Goal: Information Seeking & Learning: Find specific fact

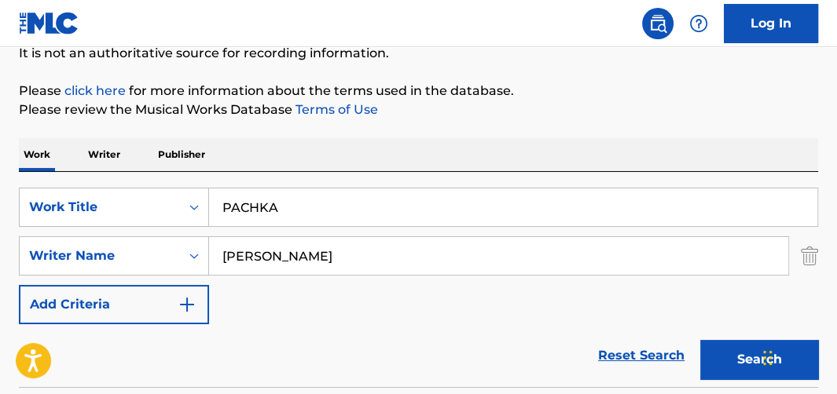
drag, startPoint x: 283, startPoint y: 200, endPoint x: 123, endPoint y: 185, distance: 160.2
click at [123, 188] on div "SearchWithCriteriabecb777f-258e-4b31-b356-ccd0ec391c29 Work Title PACHKA" at bounding box center [418, 207] width 799 height 39
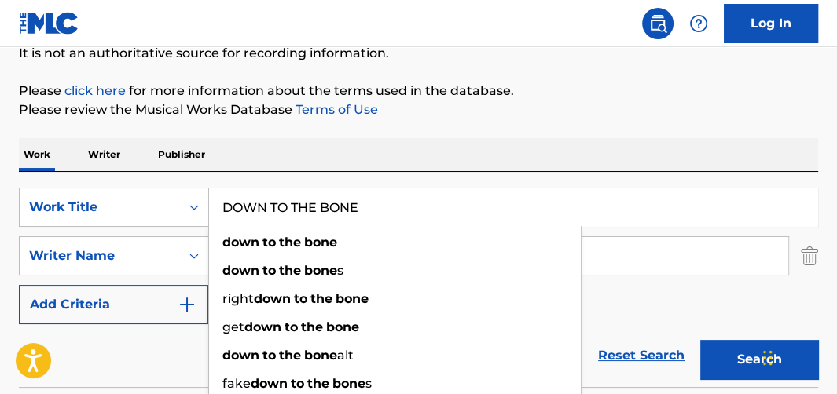
type input "DOWN TO THE BONE"
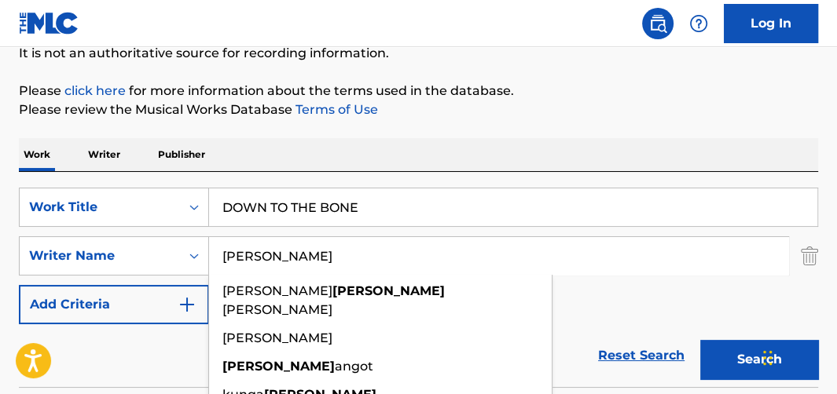
type input "[PERSON_NAME]"
click at [700, 340] on button "Search" at bounding box center [759, 359] width 118 height 39
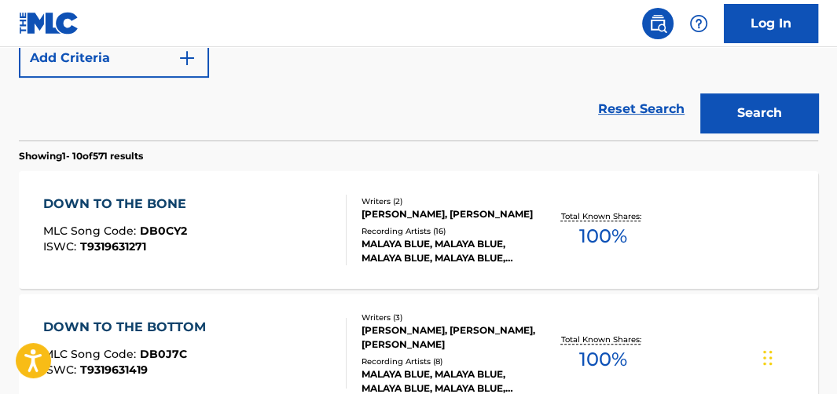
scroll to position [412, 0]
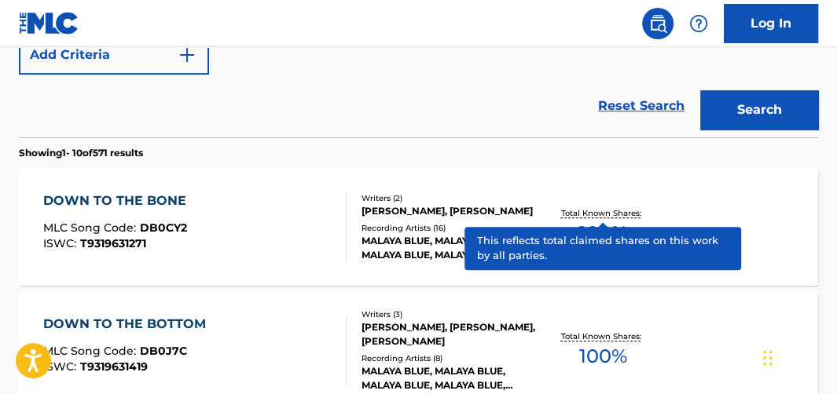
click at [605, 219] on span "100 %" at bounding box center [603, 233] width 48 height 28
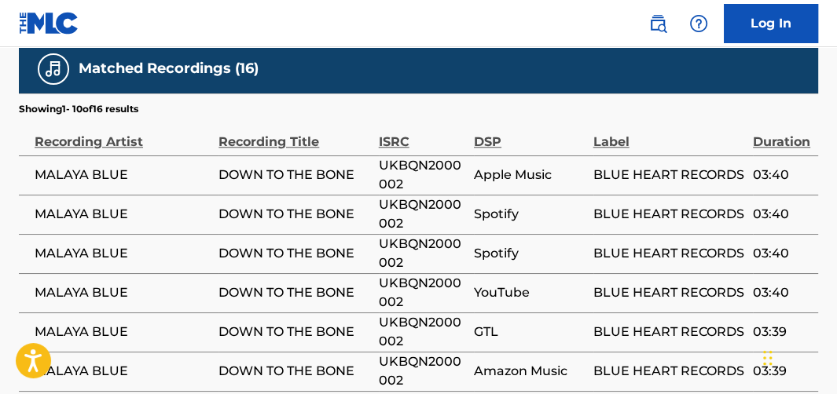
scroll to position [1011, 0]
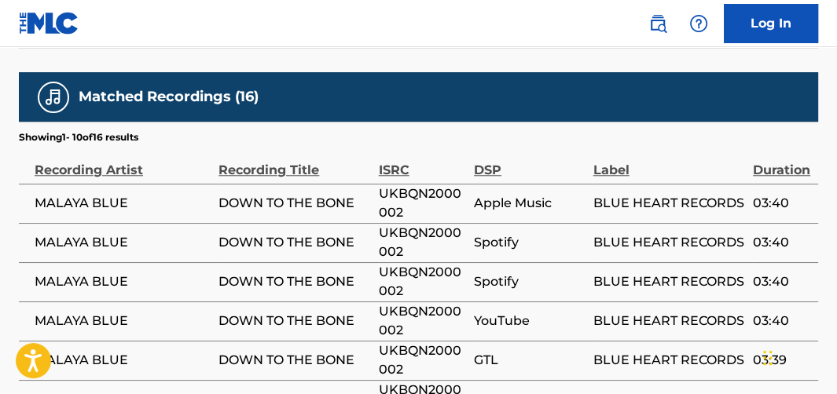
click at [405, 222] on span "UKBQN2000002" at bounding box center [422, 204] width 87 height 38
copy span "UKBQN2000002"
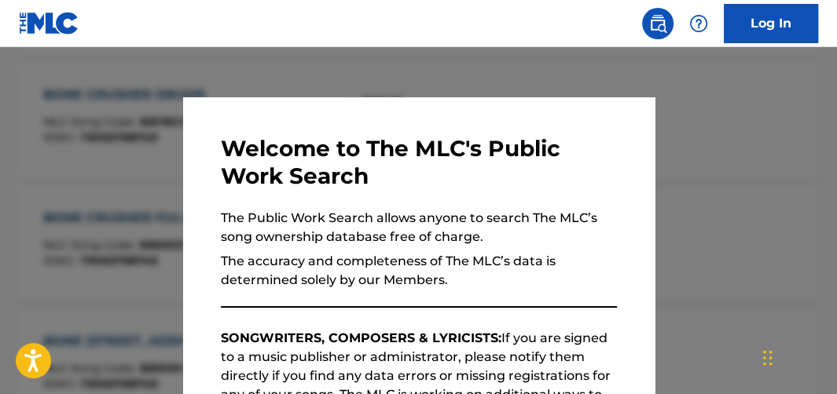
scroll to position [501, 0]
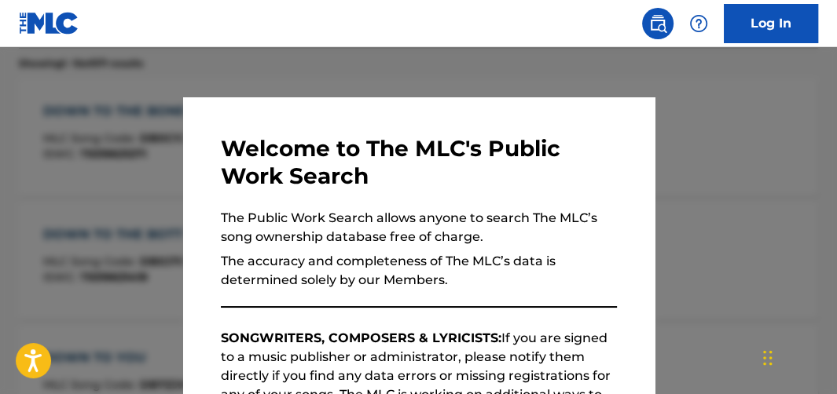
click at [725, 139] on div at bounding box center [418, 244] width 837 height 394
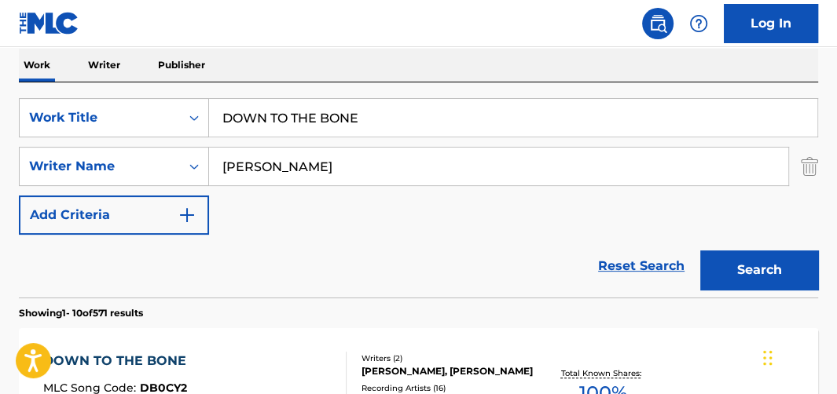
scroll to position [223, 0]
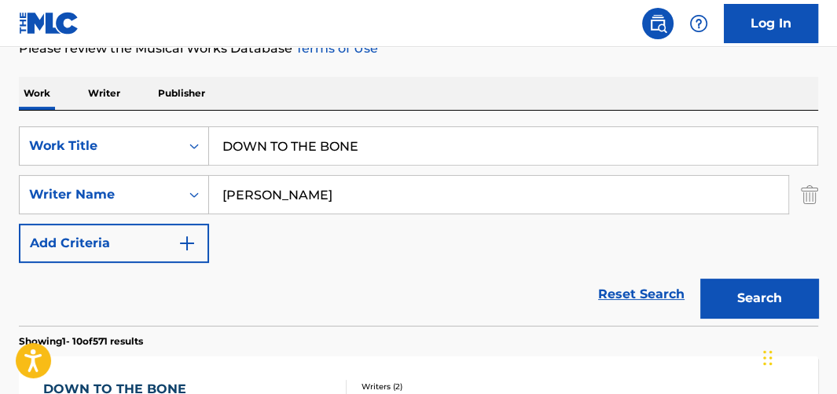
drag, startPoint x: 405, startPoint y: 150, endPoint x: -10, endPoint y: 35, distance: 430.7
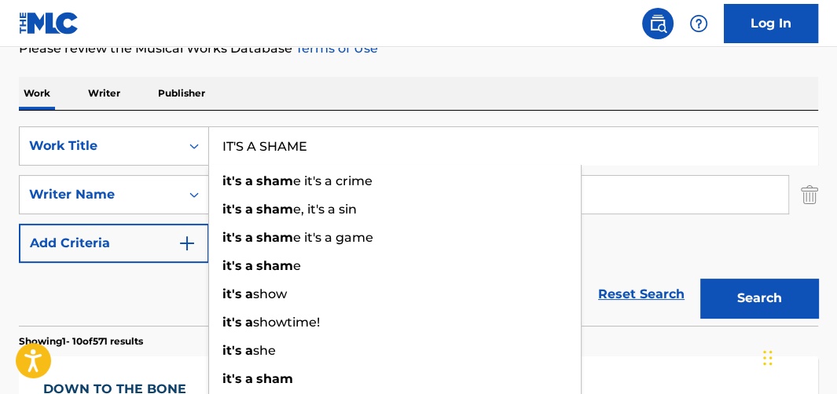
type input "IT'S A SHAME"
click at [700, 279] on button "Search" at bounding box center [759, 298] width 118 height 39
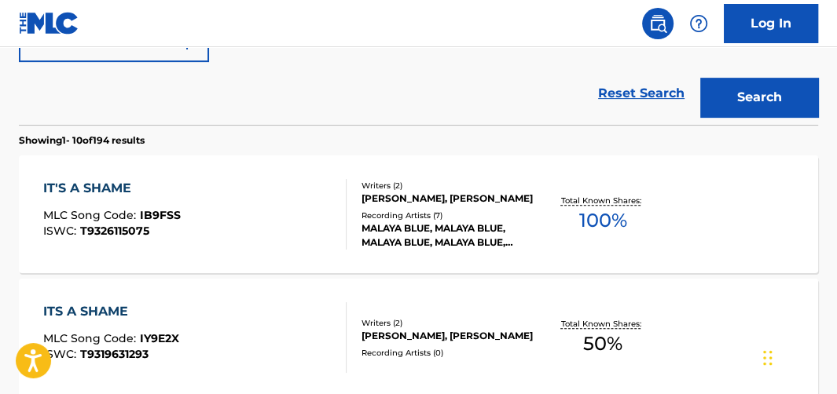
scroll to position [468, 0]
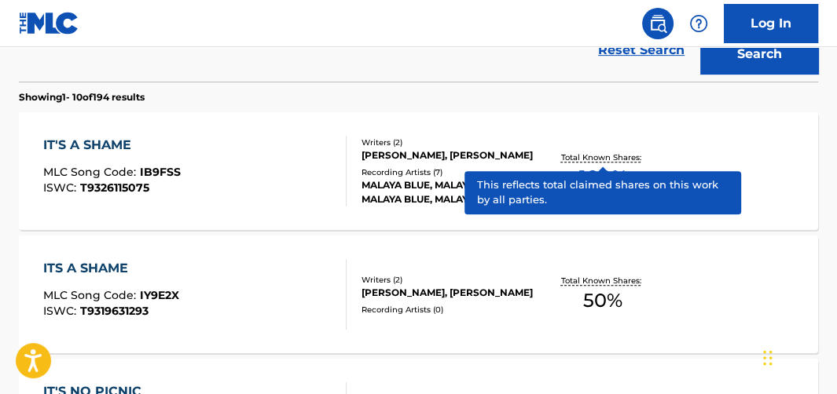
click at [622, 160] on p "Total Known Shares:" at bounding box center [603, 158] width 84 height 12
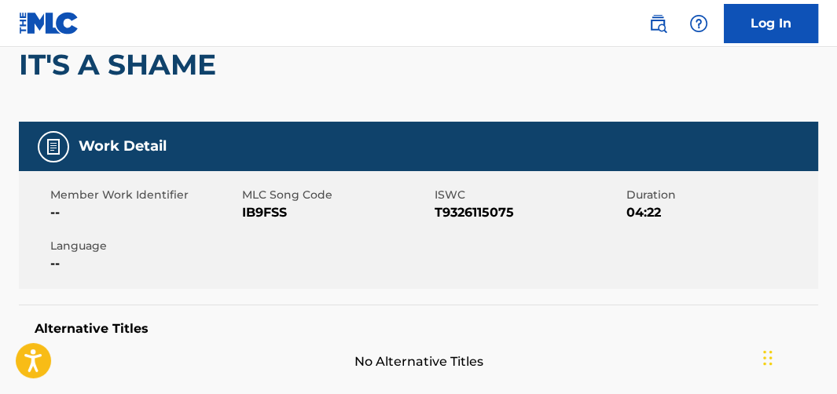
scroll to position [151, 0]
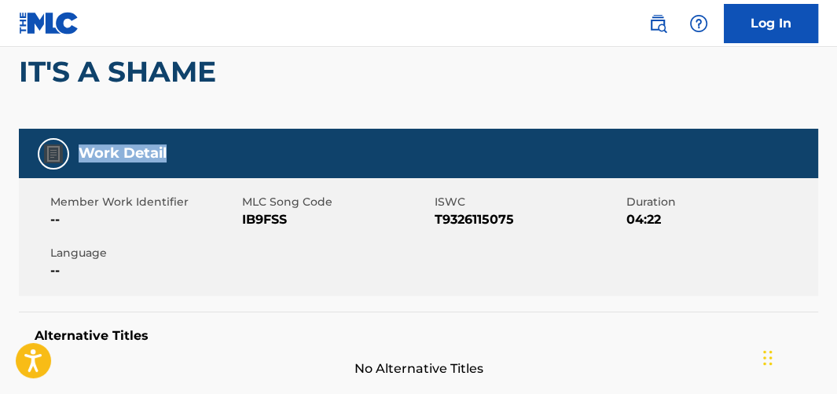
drag, startPoint x: 835, startPoint y: 122, endPoint x: 827, endPoint y: 144, distance: 23.6
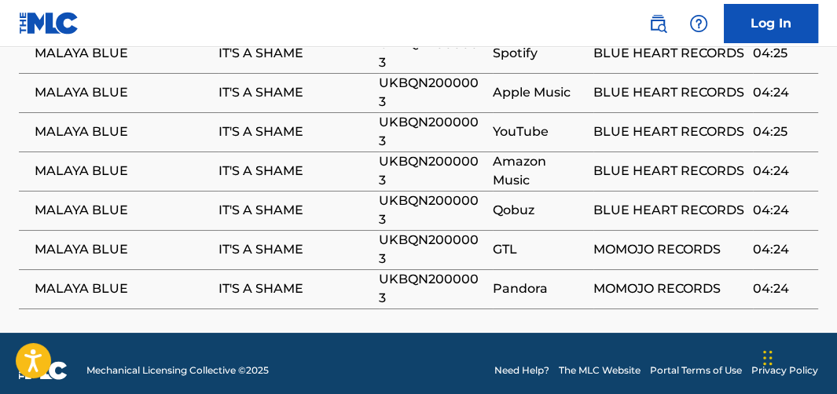
scroll to position [1121, 0]
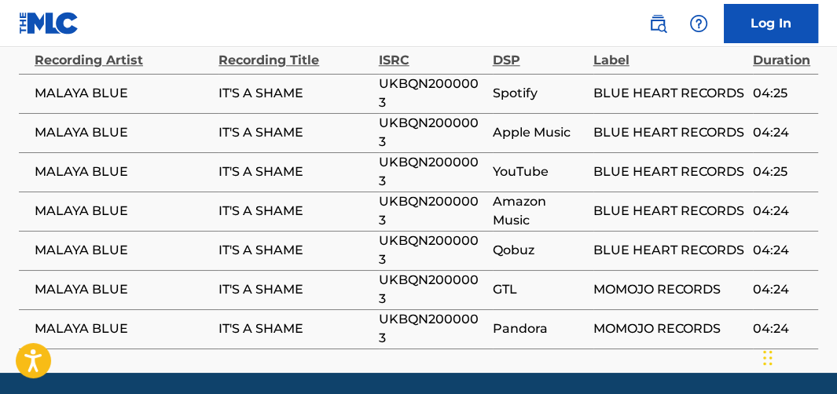
click at [427, 112] on span "UKBQN2000003" at bounding box center [432, 94] width 106 height 38
copy span "UKBQN2000003"
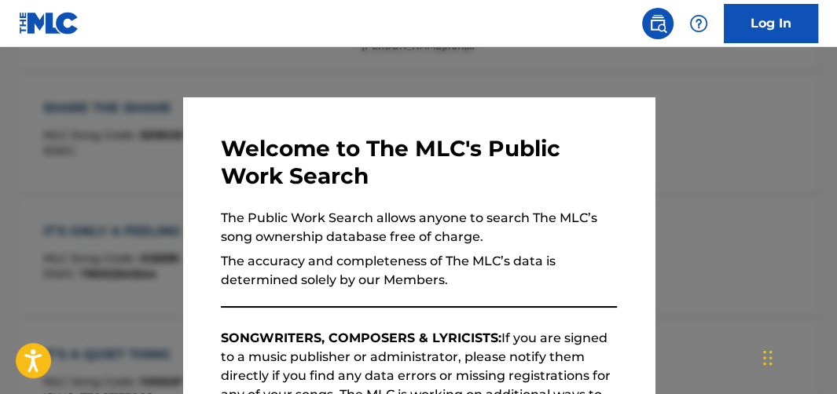
scroll to position [556, 0]
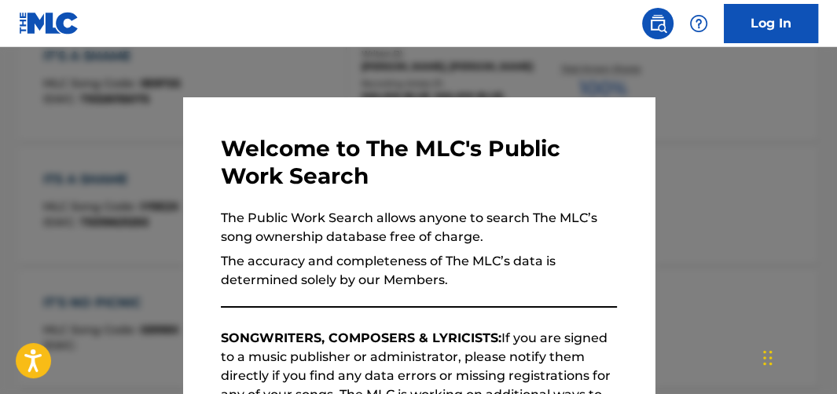
click at [239, 68] on div at bounding box center [418, 244] width 837 height 394
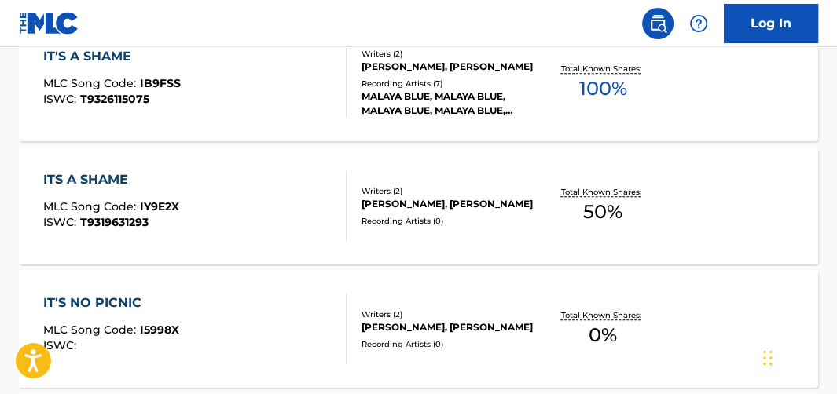
scroll to position [0, 0]
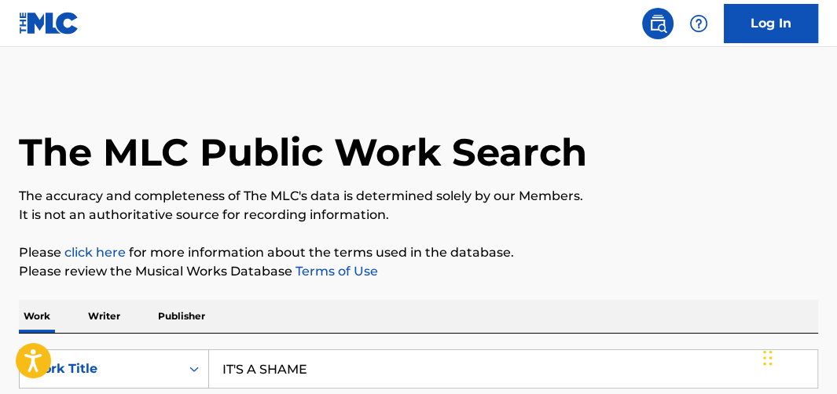
drag, startPoint x: 53, startPoint y: 288, endPoint x: -14, endPoint y: 255, distance: 74.9
click at [0, 255] on html "Accessibility Screen-Reader Guide, Feedback, and Issue Reporting | New window L…" at bounding box center [418, 197] width 837 height 394
type input "WHY IS PEACE"
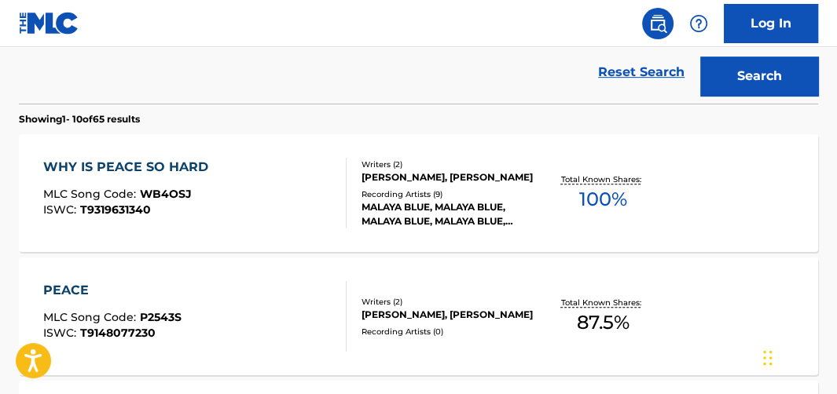
scroll to position [446, 0]
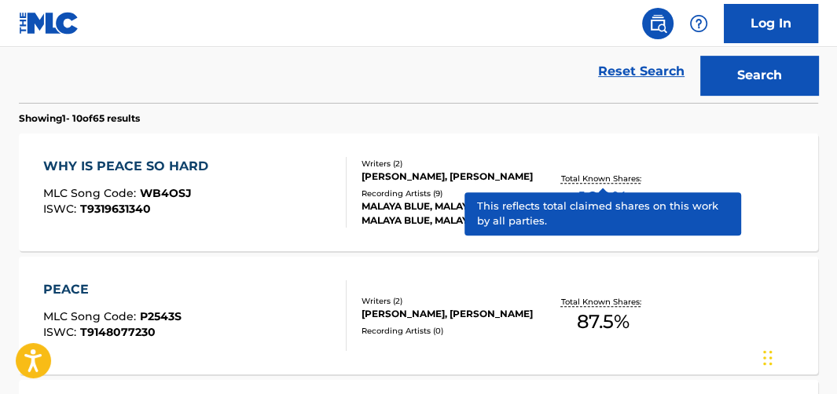
click at [631, 182] on p "Total Known Shares:" at bounding box center [603, 179] width 84 height 12
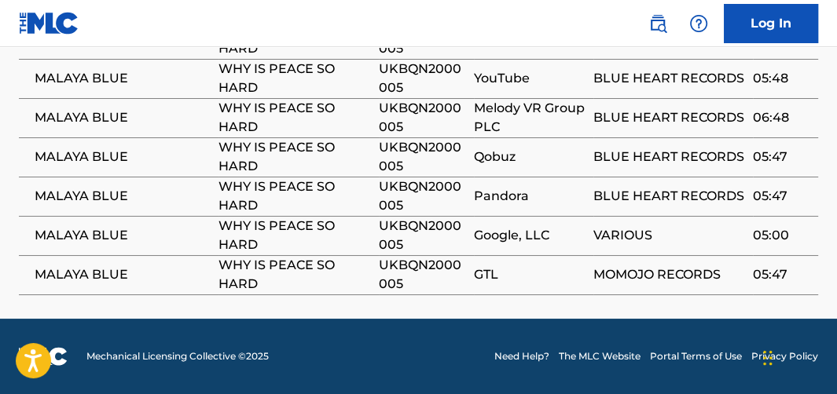
scroll to position [1254, 0]
click at [385, 255] on span "UKBQN2000005" at bounding box center [422, 236] width 87 height 38
copy span "UKBQN2000005"
click at [813, 138] on td "06:48" at bounding box center [785, 117] width 65 height 39
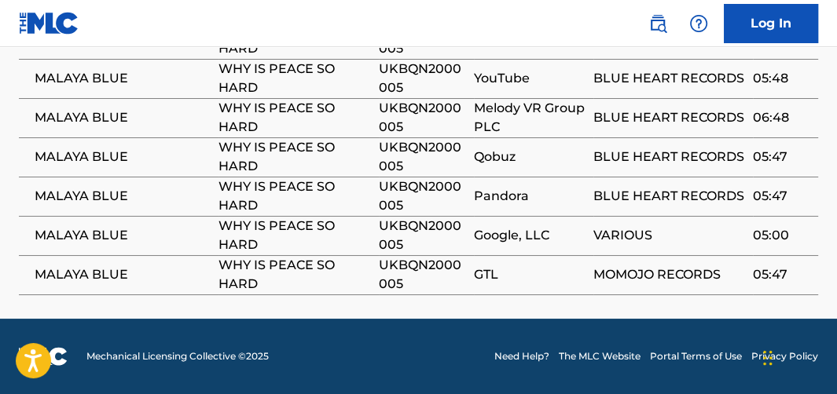
scroll to position [536, 0]
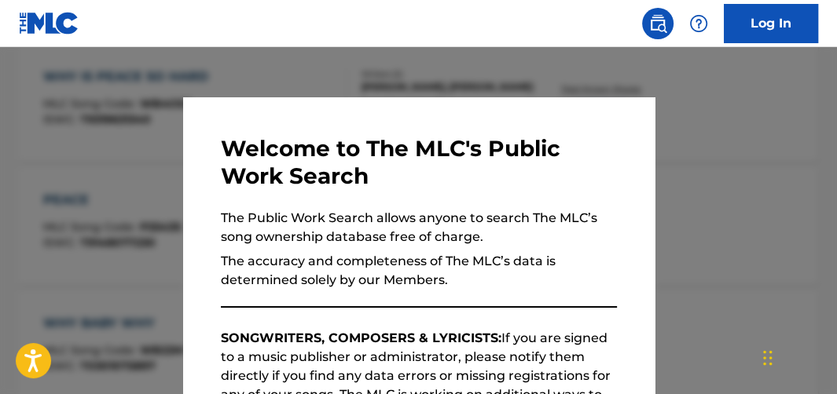
drag, startPoint x: 314, startPoint y: 73, endPoint x: 329, endPoint y: 75, distance: 15.8
click at [324, 74] on div at bounding box center [418, 244] width 837 height 394
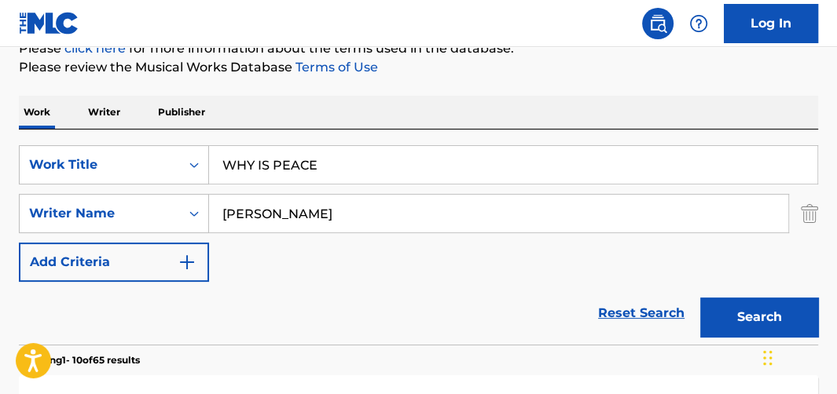
scroll to position [198, 0]
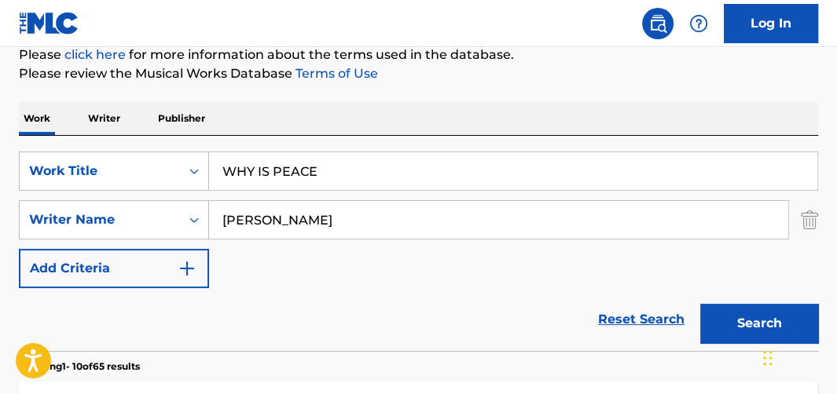
drag, startPoint x: 393, startPoint y: 160, endPoint x: 58, endPoint y: 127, distance: 336.4
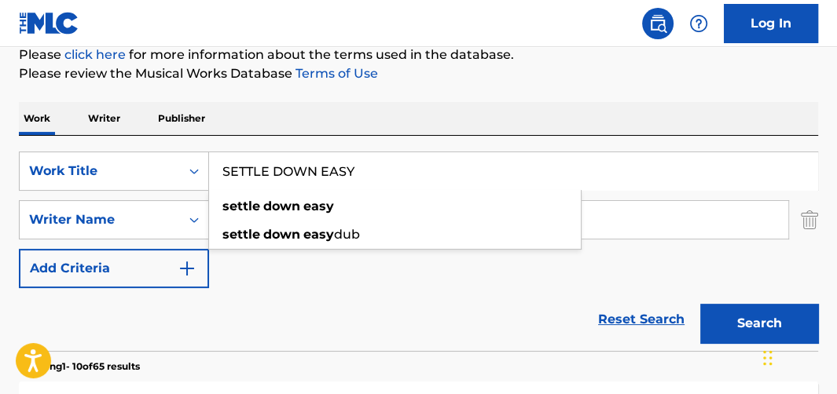
type input "SETTLE DOWN EASY"
click at [700, 304] on button "Search" at bounding box center [759, 323] width 118 height 39
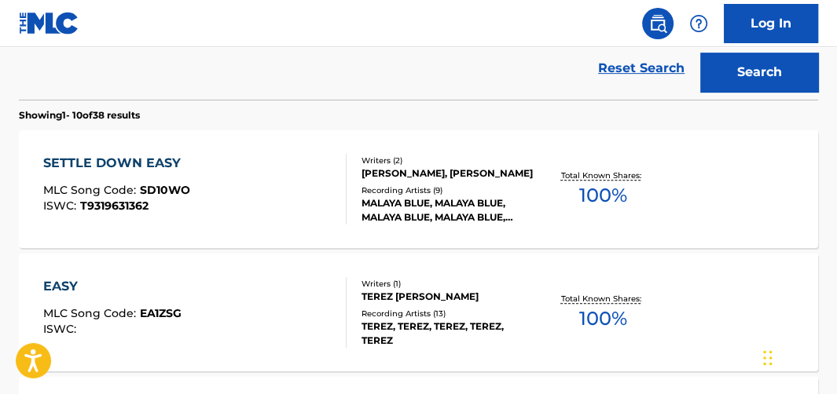
scroll to position [455, 0]
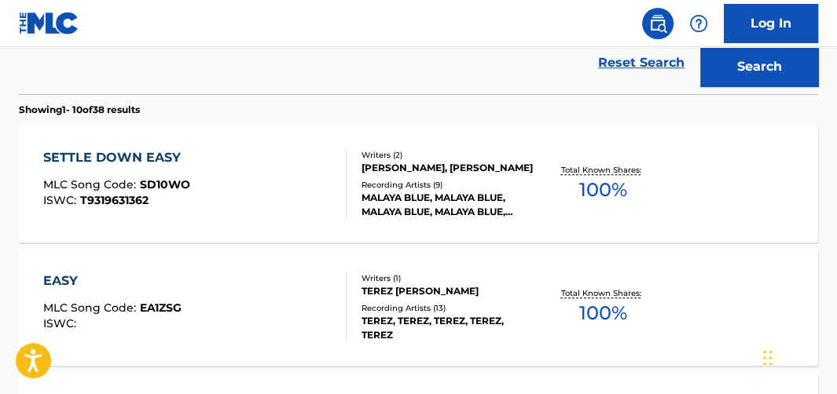
click at [621, 193] on span "100 %" at bounding box center [603, 190] width 48 height 28
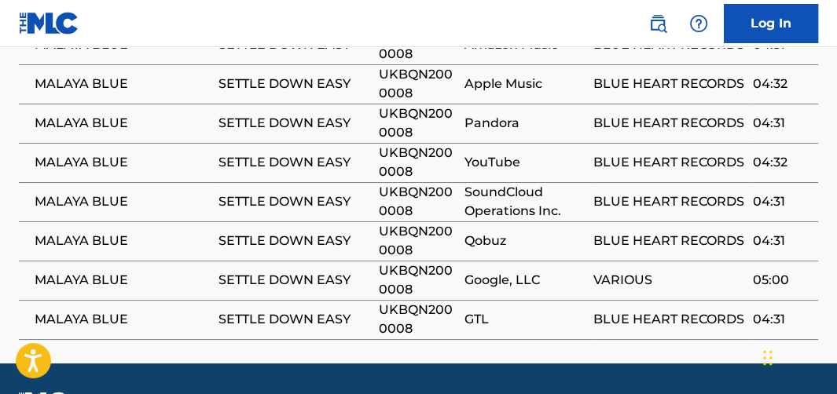
scroll to position [1233, 0]
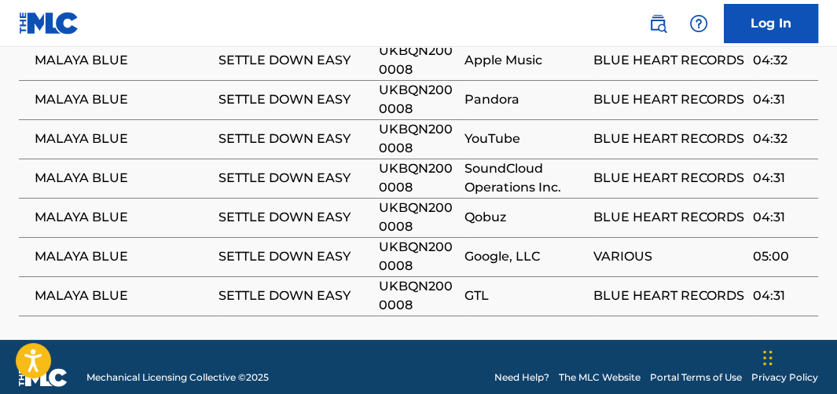
click at [413, 237] on span "UKBQN2000008" at bounding box center [418, 218] width 78 height 38
copy span "UKBQN2000008"
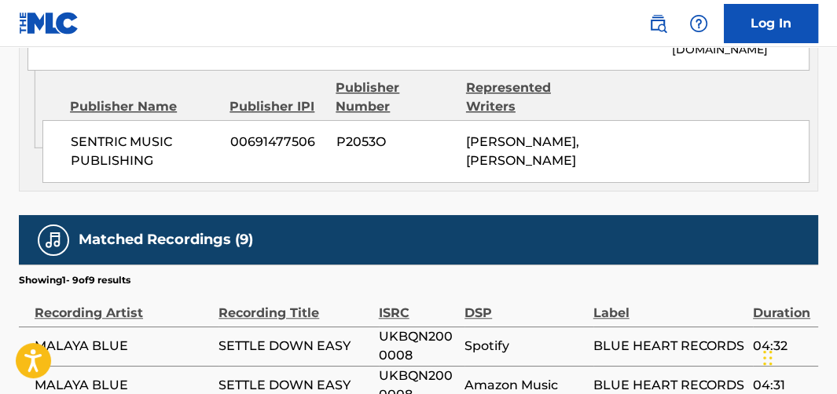
scroll to position [817, 0]
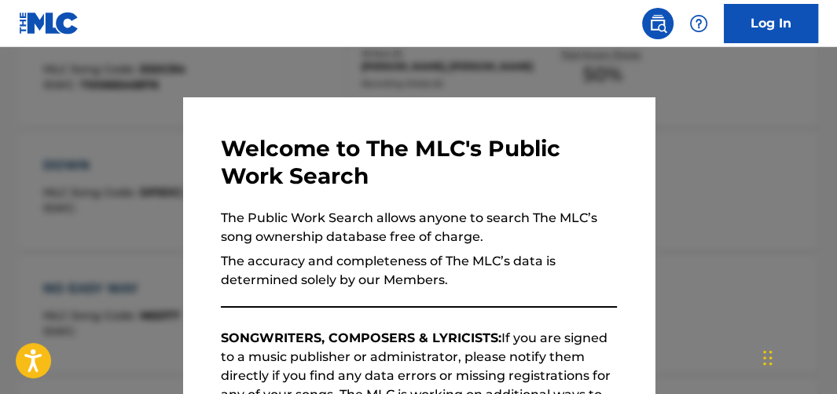
scroll to position [545, 0]
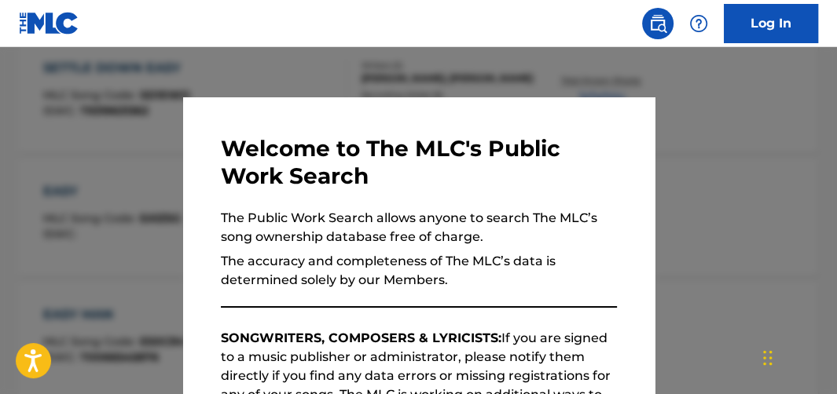
drag, startPoint x: 393, startPoint y: 72, endPoint x: 484, endPoint y: 97, distance: 94.4
click at [397, 73] on div at bounding box center [418, 244] width 837 height 394
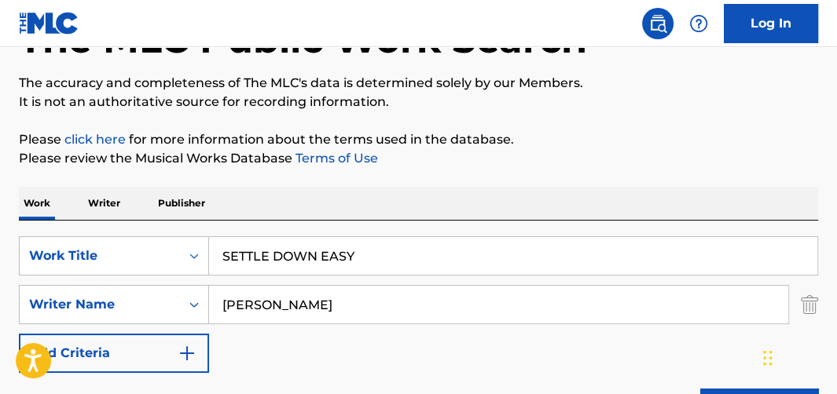
scroll to position [110, 0]
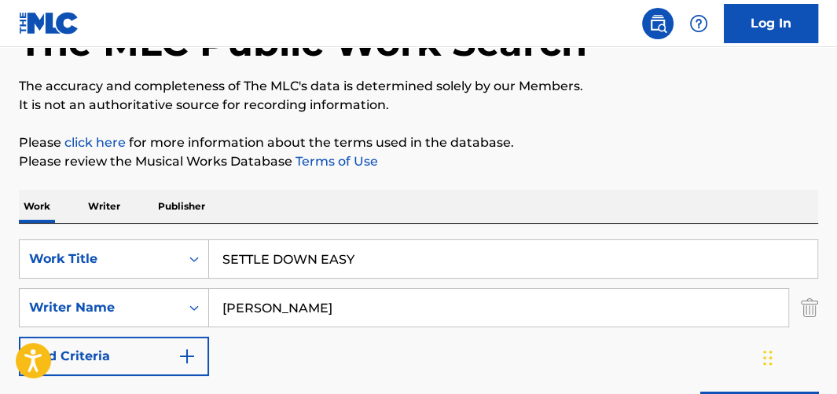
drag, startPoint x: 431, startPoint y: 244, endPoint x: -24, endPoint y: 153, distance: 464.0
click at [0, 153] on html "Accessibility Screen-Reader Guide, Feedback, and Issue Reporting | New window L…" at bounding box center [418, 87] width 837 height 394
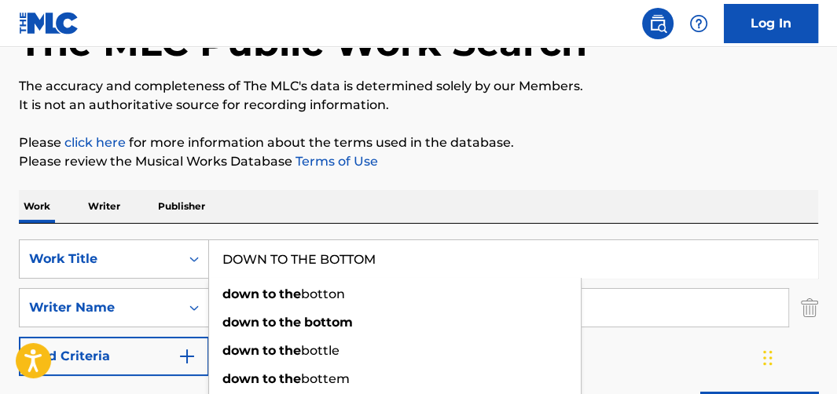
type input "DOWN TO THE BOTTOM"
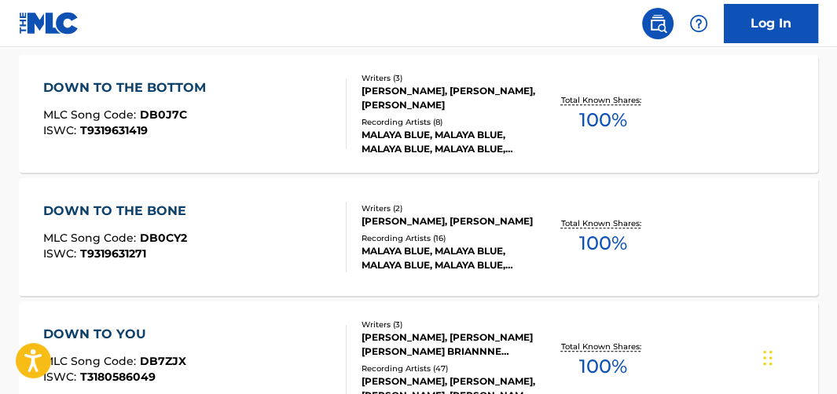
scroll to position [534, 0]
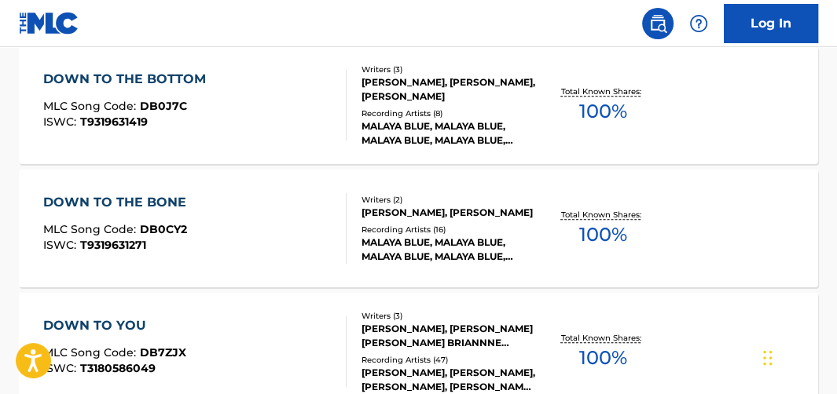
click at [602, 108] on span "100 %" at bounding box center [603, 111] width 48 height 28
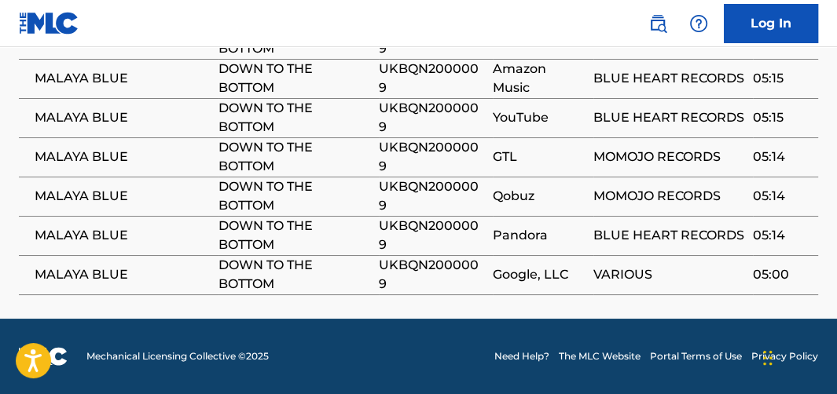
scroll to position [1242, 0]
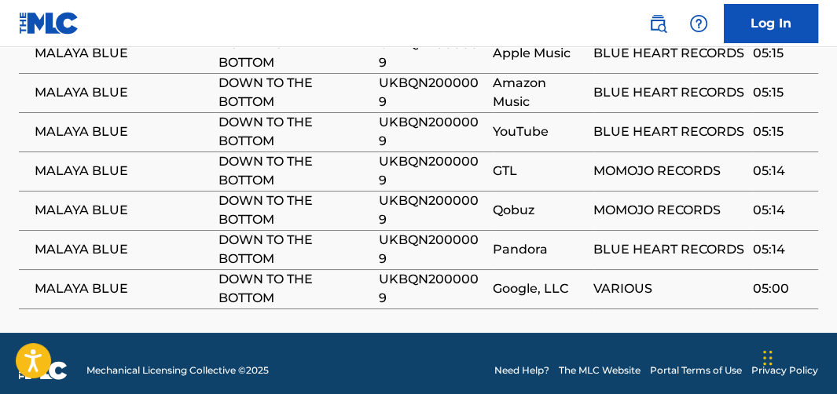
click at [390, 190] on span "UKBQN2000009" at bounding box center [432, 171] width 106 height 38
click at [391, 190] on span "UKBQN2000009" at bounding box center [432, 171] width 106 height 38
copy span "UKBQN2000009"
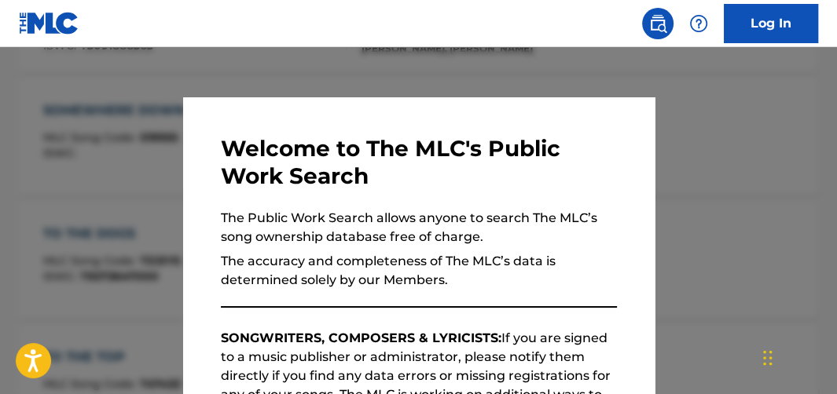
scroll to position [622, 0]
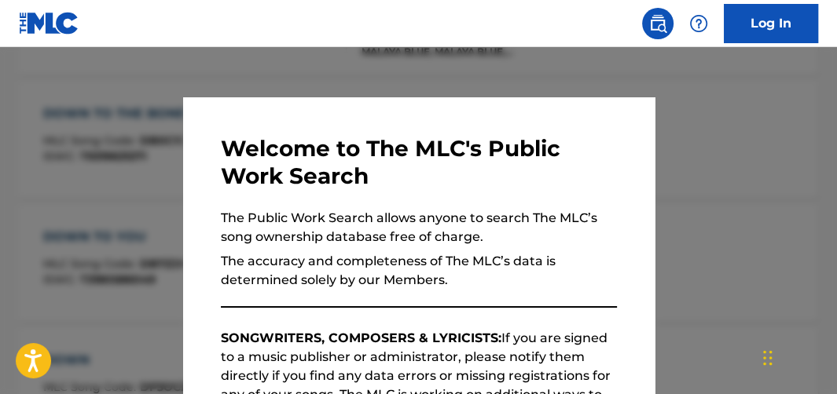
drag, startPoint x: 317, startPoint y: 76, endPoint x: 342, endPoint y: 84, distance: 25.6
click at [321, 76] on div at bounding box center [418, 244] width 837 height 394
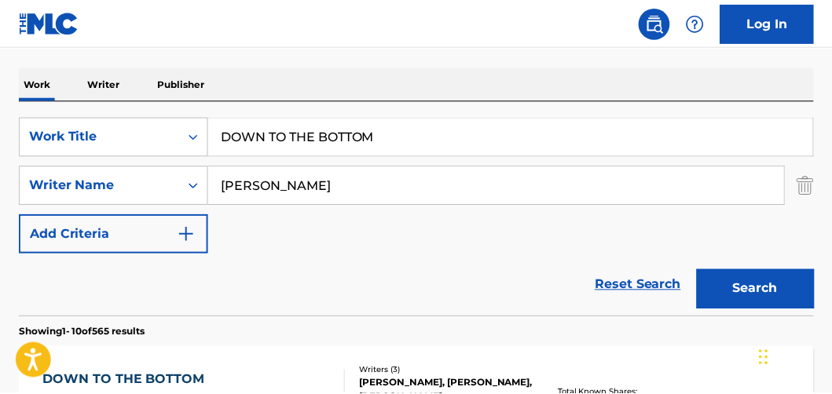
scroll to position [229, 0]
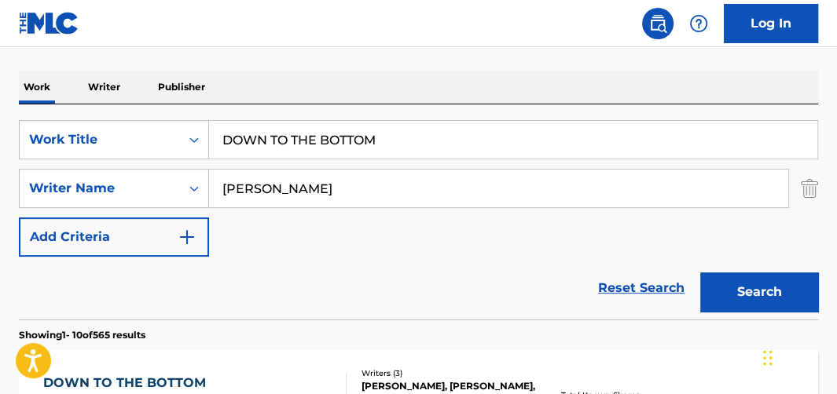
drag, startPoint x: 420, startPoint y: 147, endPoint x: 82, endPoint y: 46, distance: 353.3
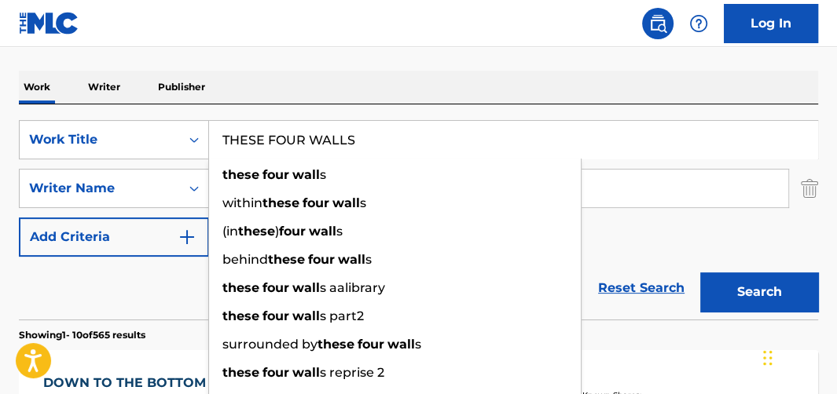
type input "THESE FOUR WALLS"
click at [700, 273] on button "Search" at bounding box center [759, 292] width 118 height 39
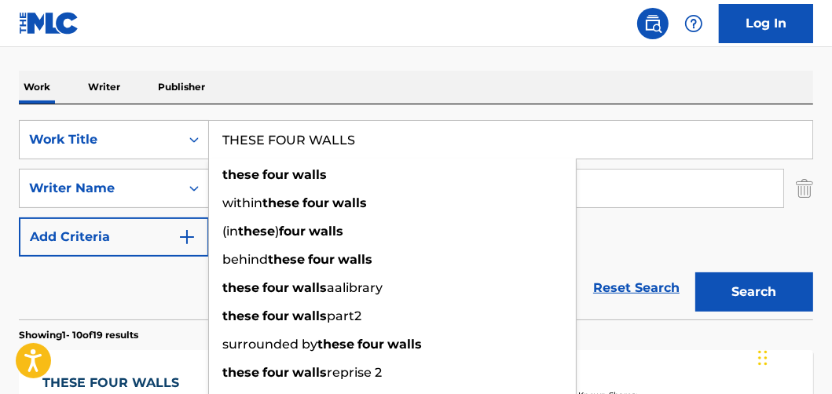
drag, startPoint x: 770, startPoint y: 248, endPoint x: 791, endPoint y: 228, distance: 28.9
click at [770, 248] on div "SearchWithCriteriabecb777f-258e-4b31-b356-ccd0ec391c29 Work Title THESE FOUR WA…" at bounding box center [416, 188] width 794 height 137
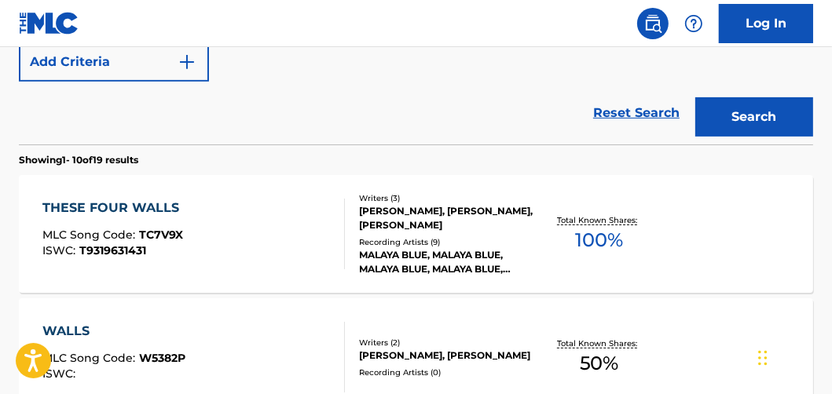
scroll to position [415, 0]
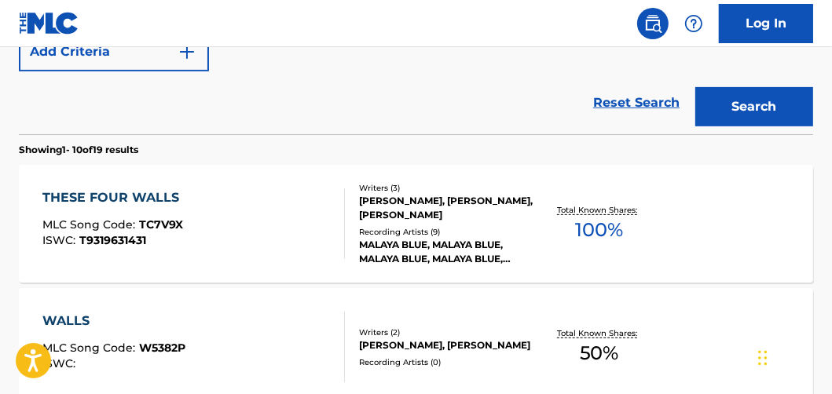
click at [604, 221] on span "100 %" at bounding box center [599, 230] width 48 height 28
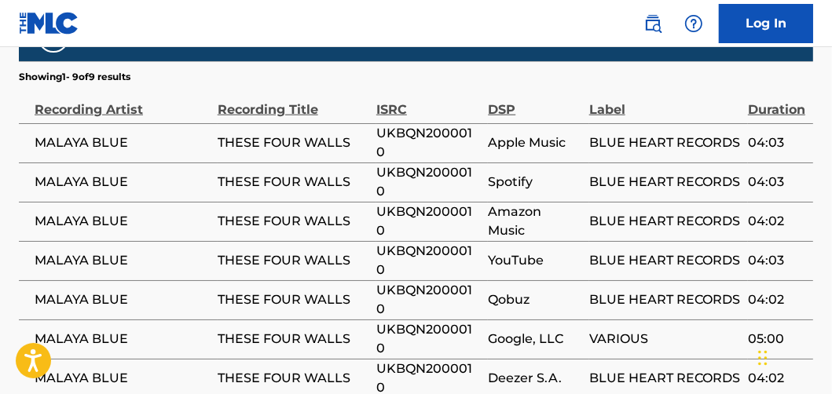
scroll to position [1094, 0]
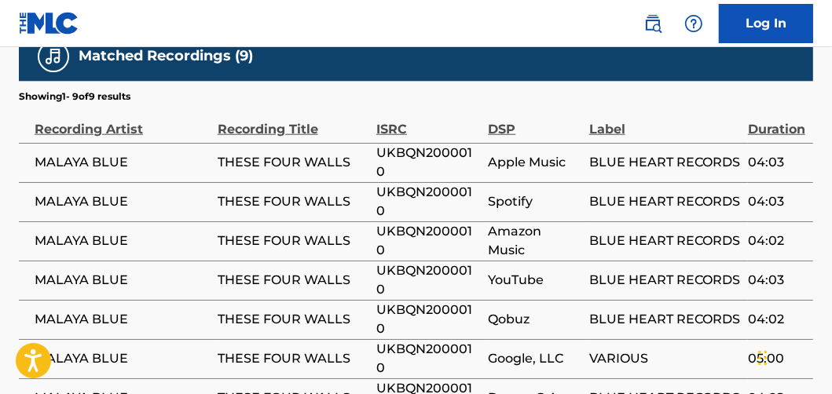
click at [468, 181] on span "UKBQN2000010" at bounding box center [428, 163] width 104 height 38
copy span "UKBQN2000010"
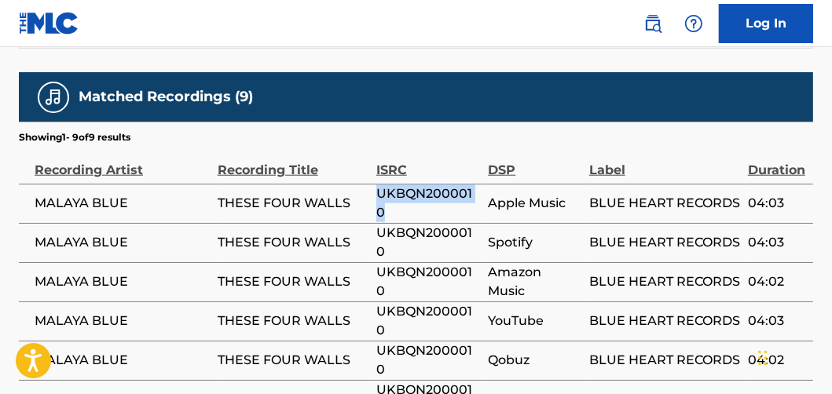
scroll to position [1050, 0]
